Goal: Navigation & Orientation: Go to known website

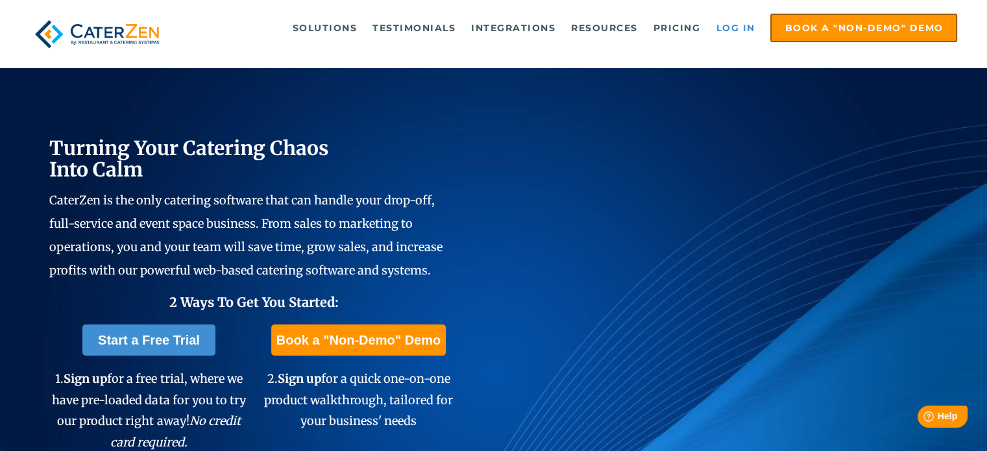
click at [730, 32] on link "Log in" at bounding box center [735, 28] width 52 height 26
click at [731, 30] on link "Log in" at bounding box center [735, 28] width 52 height 26
click at [720, 26] on link "Log in" at bounding box center [735, 28] width 52 height 26
